Goal: Transaction & Acquisition: Subscribe to service/newsletter

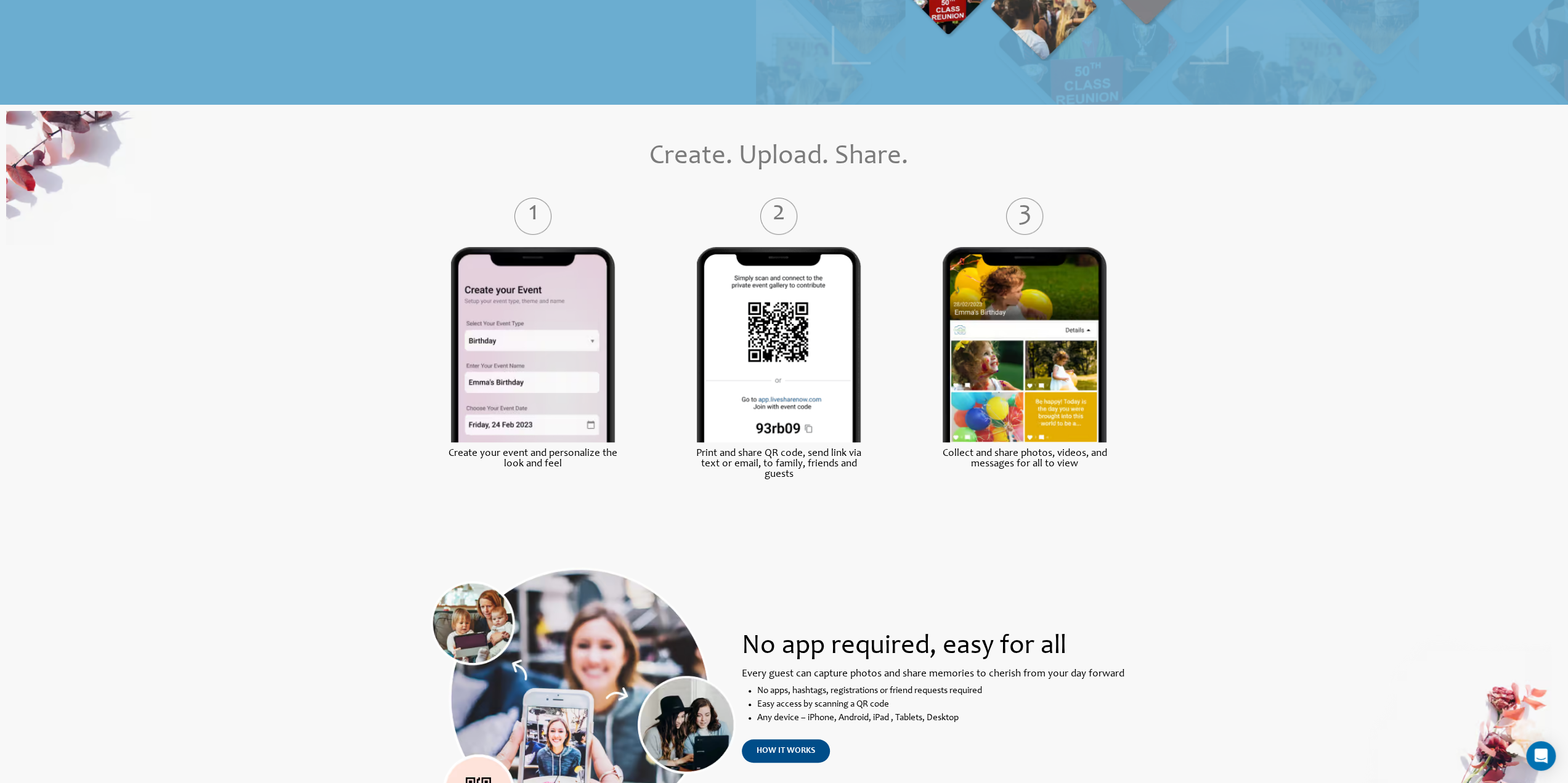
scroll to position [554, 0]
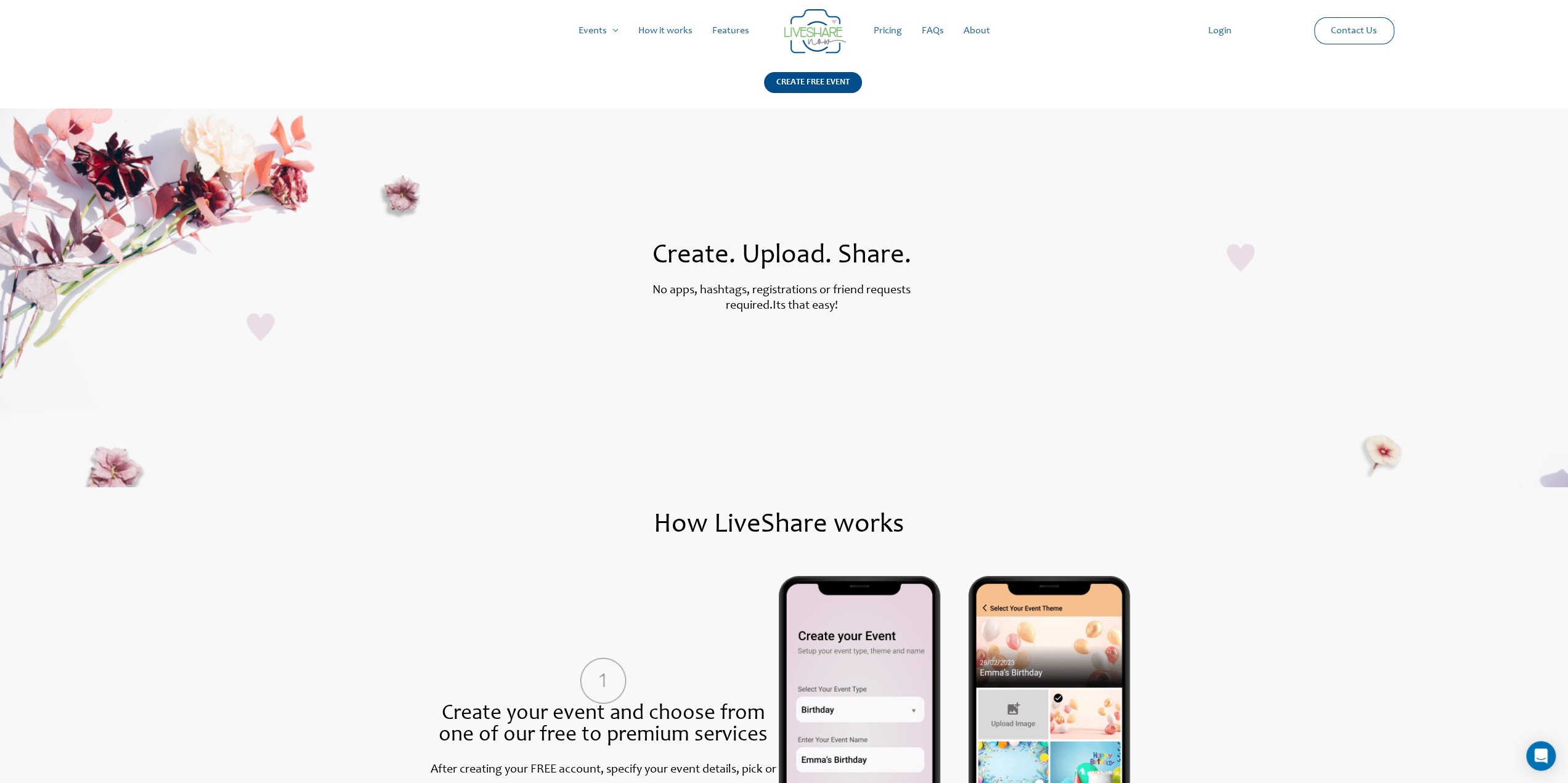
click at [883, 35] on link "Pricing" at bounding box center [888, 30] width 48 height 39
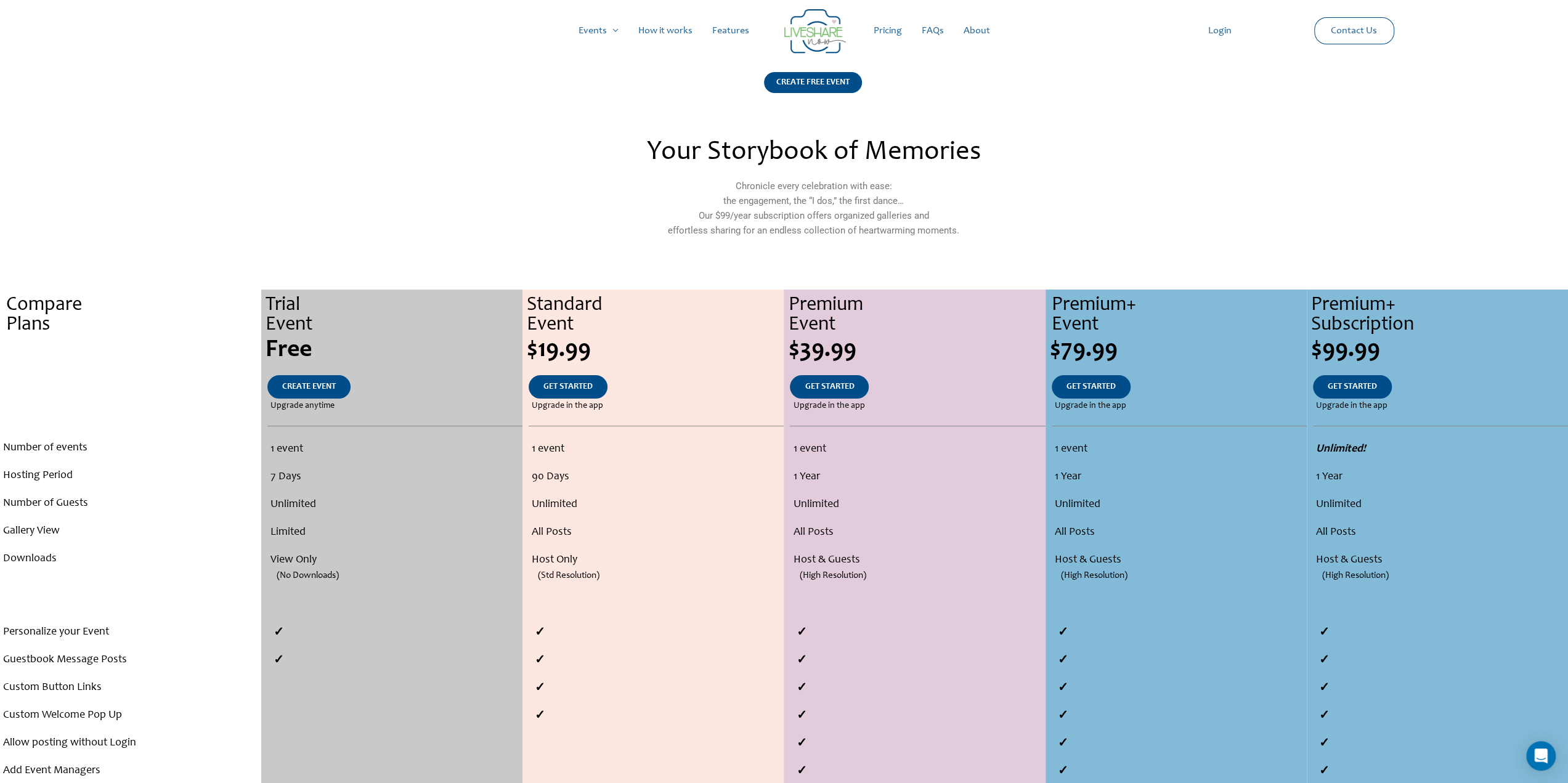
scroll to position [62, 0]
